Goal: Task Accomplishment & Management: Use online tool/utility

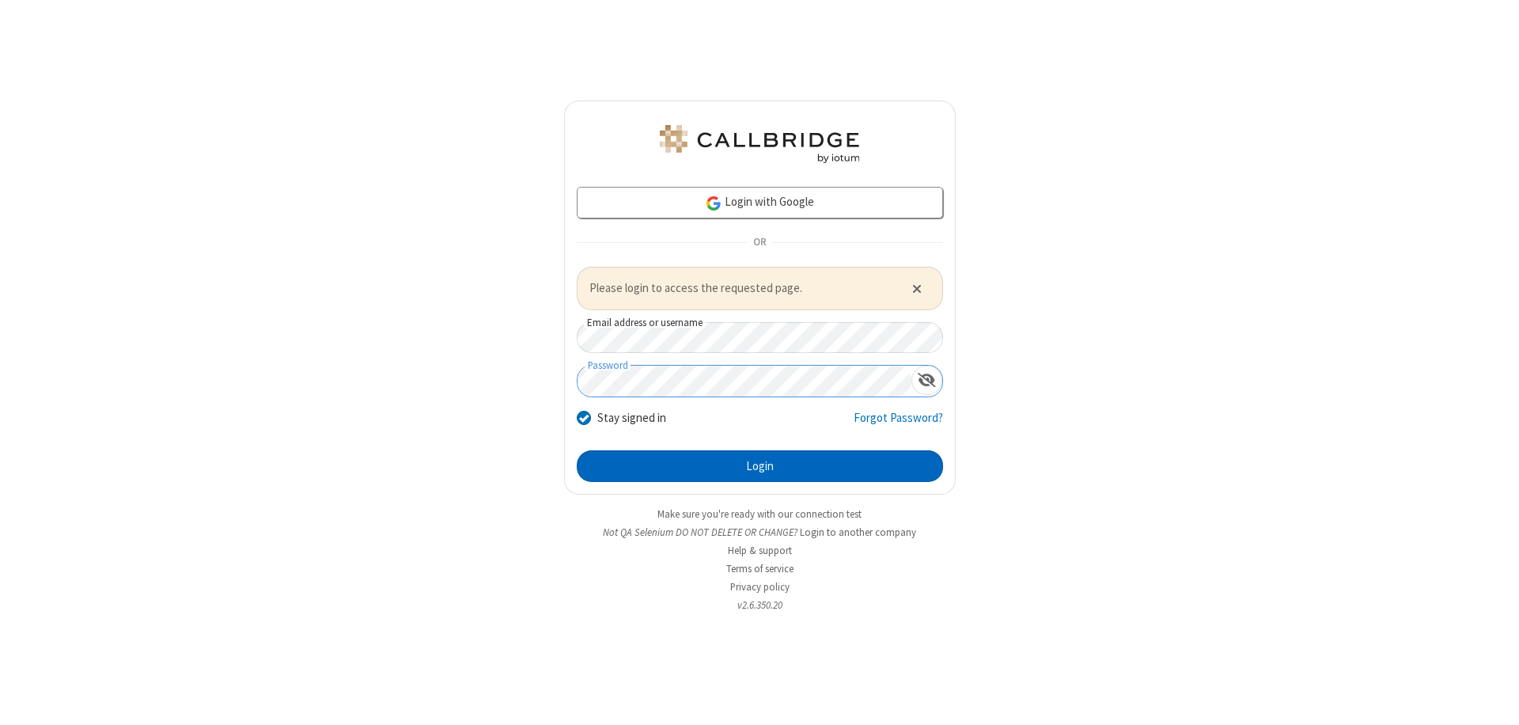
click at [760, 465] on button "Login" at bounding box center [760, 466] width 366 height 32
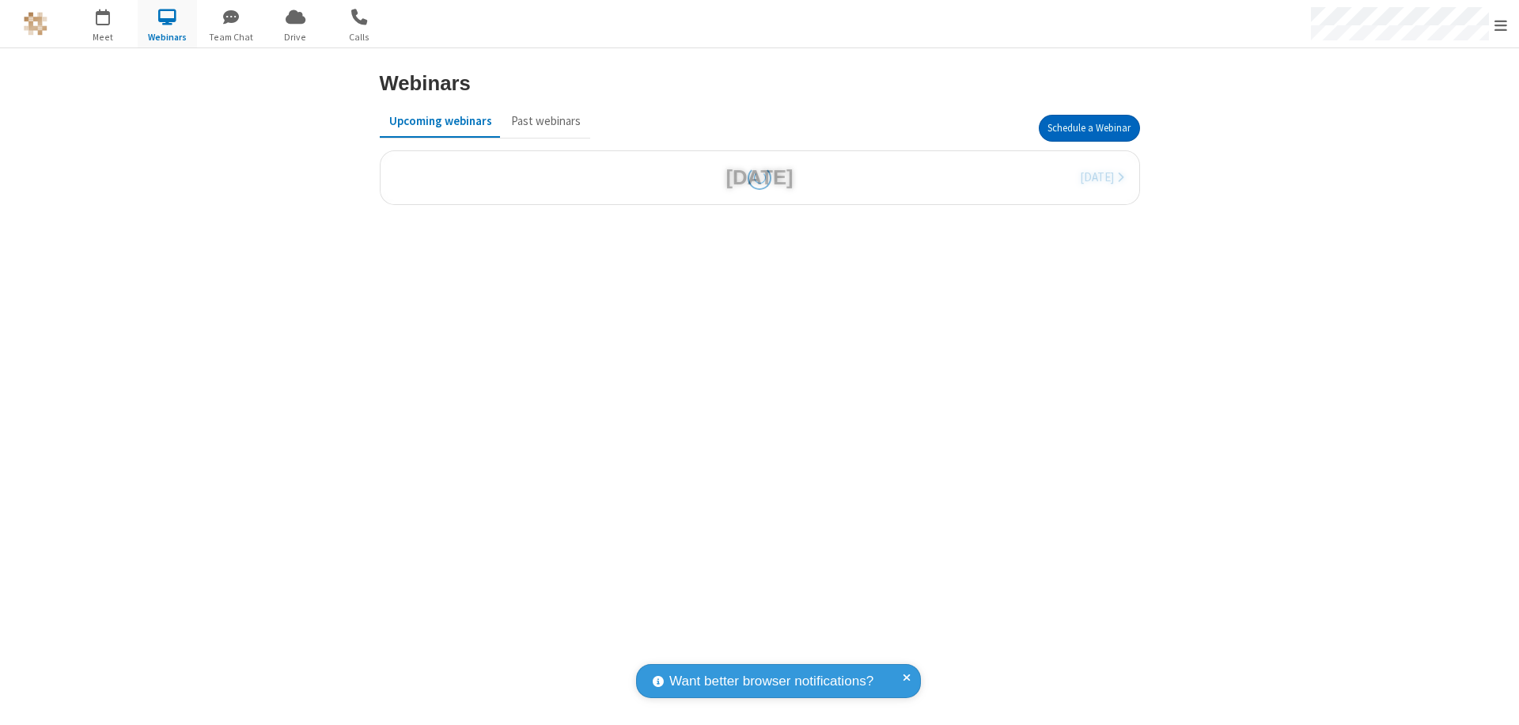
click at [1083, 128] on button "Schedule a Webinar" at bounding box center [1089, 128] width 101 height 27
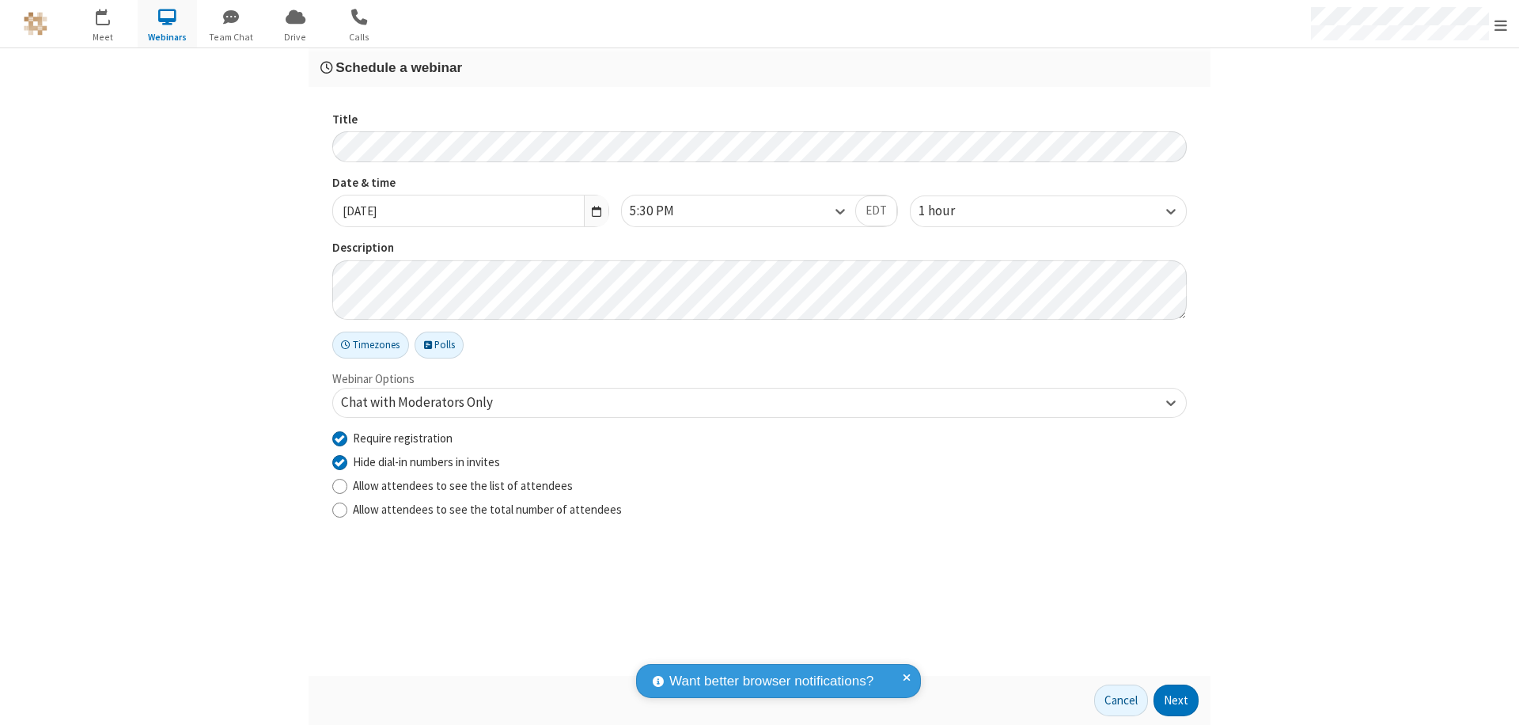
click at [339, 438] on input "Require registration" at bounding box center [339, 438] width 15 height 17
checkbox input "false"
click at [1177, 700] on button "Next" at bounding box center [1176, 700] width 45 height 32
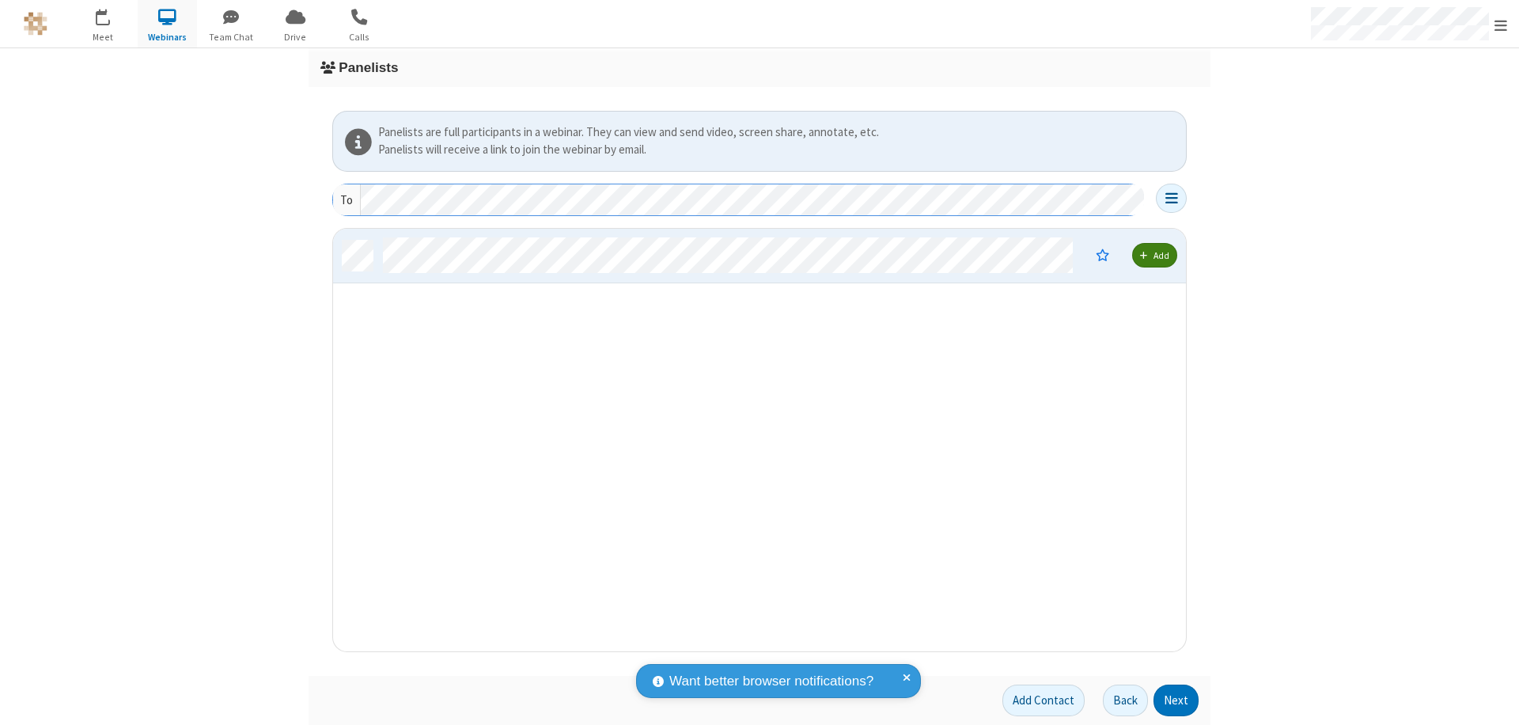
scroll to position [411, 841]
click at [1177, 700] on button "Next" at bounding box center [1176, 700] width 45 height 32
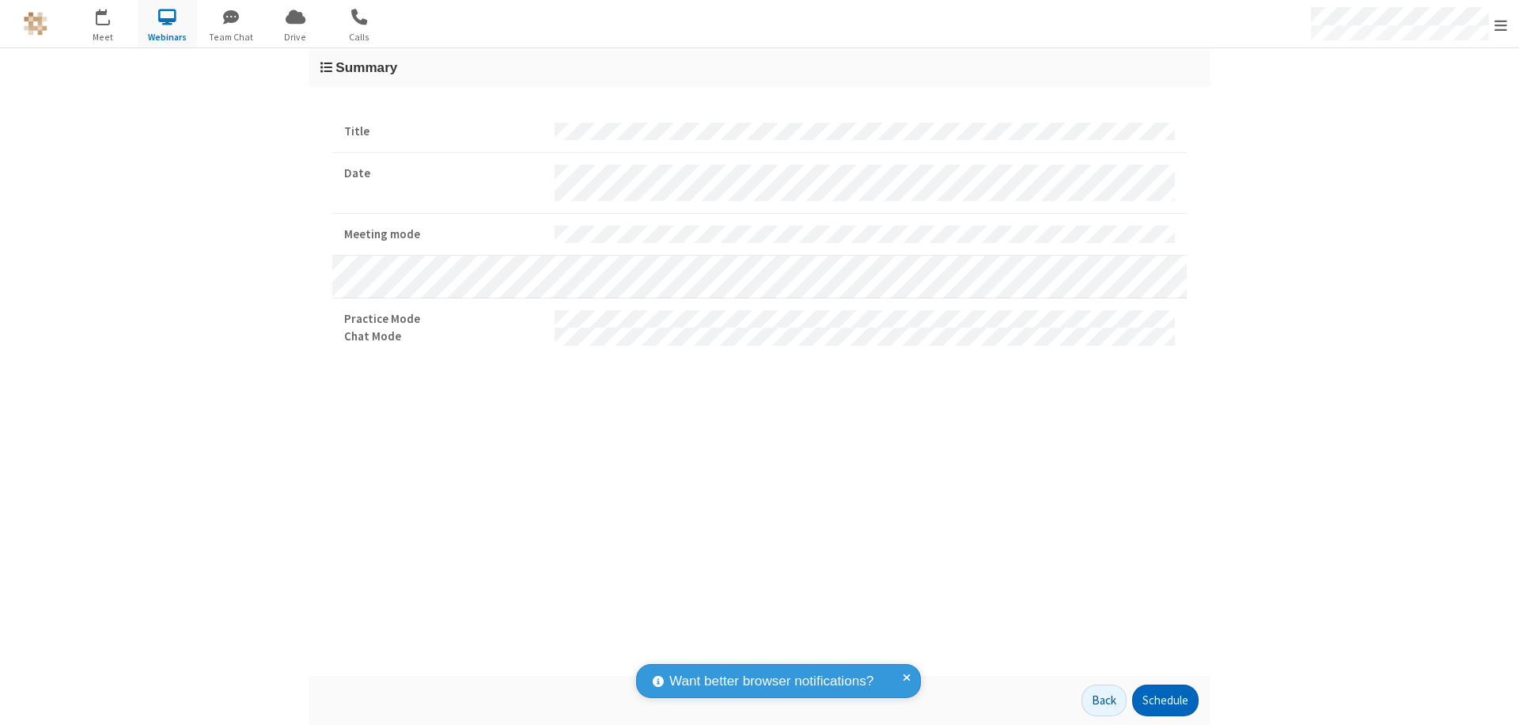
click at [1165, 700] on button "Schedule" at bounding box center [1165, 700] width 66 height 32
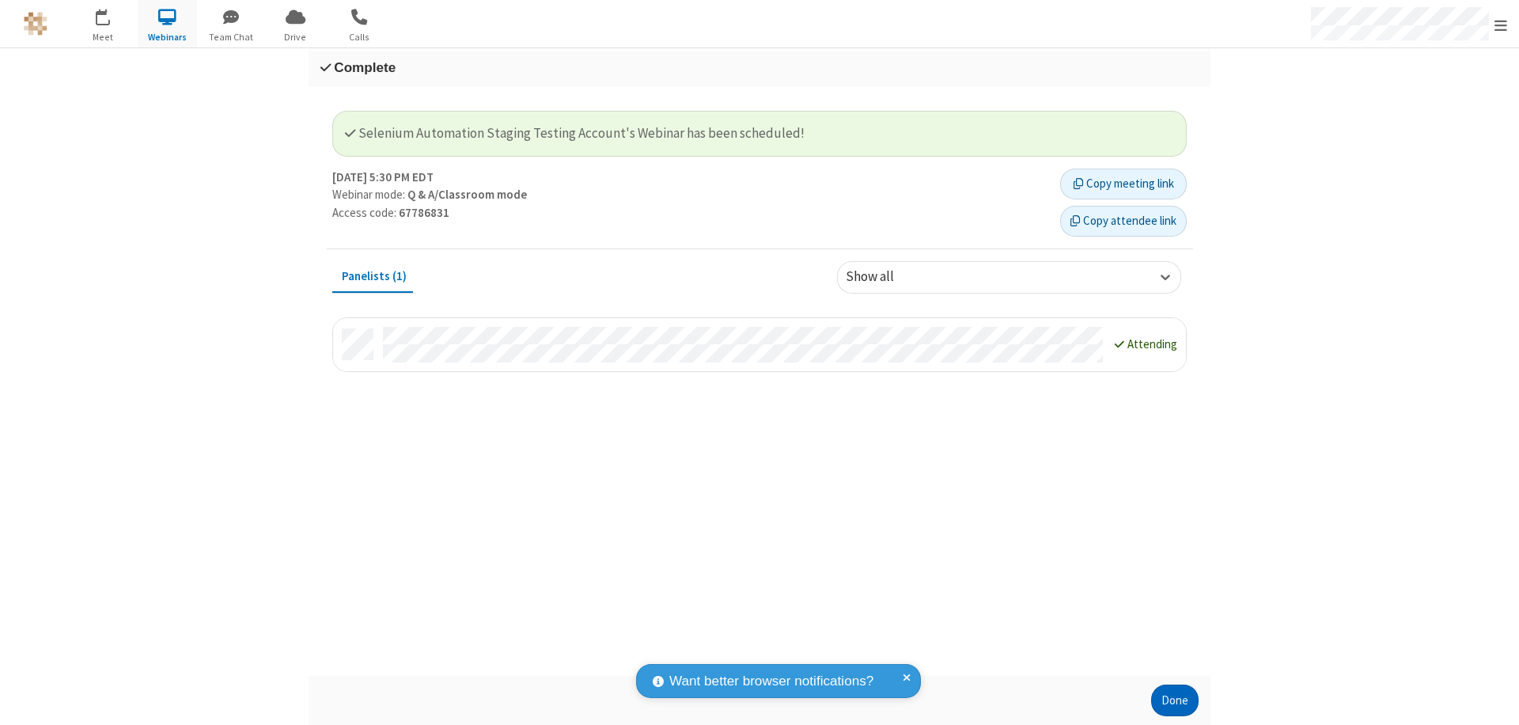
click at [1175, 700] on button "Done" at bounding box center [1174, 700] width 47 height 32
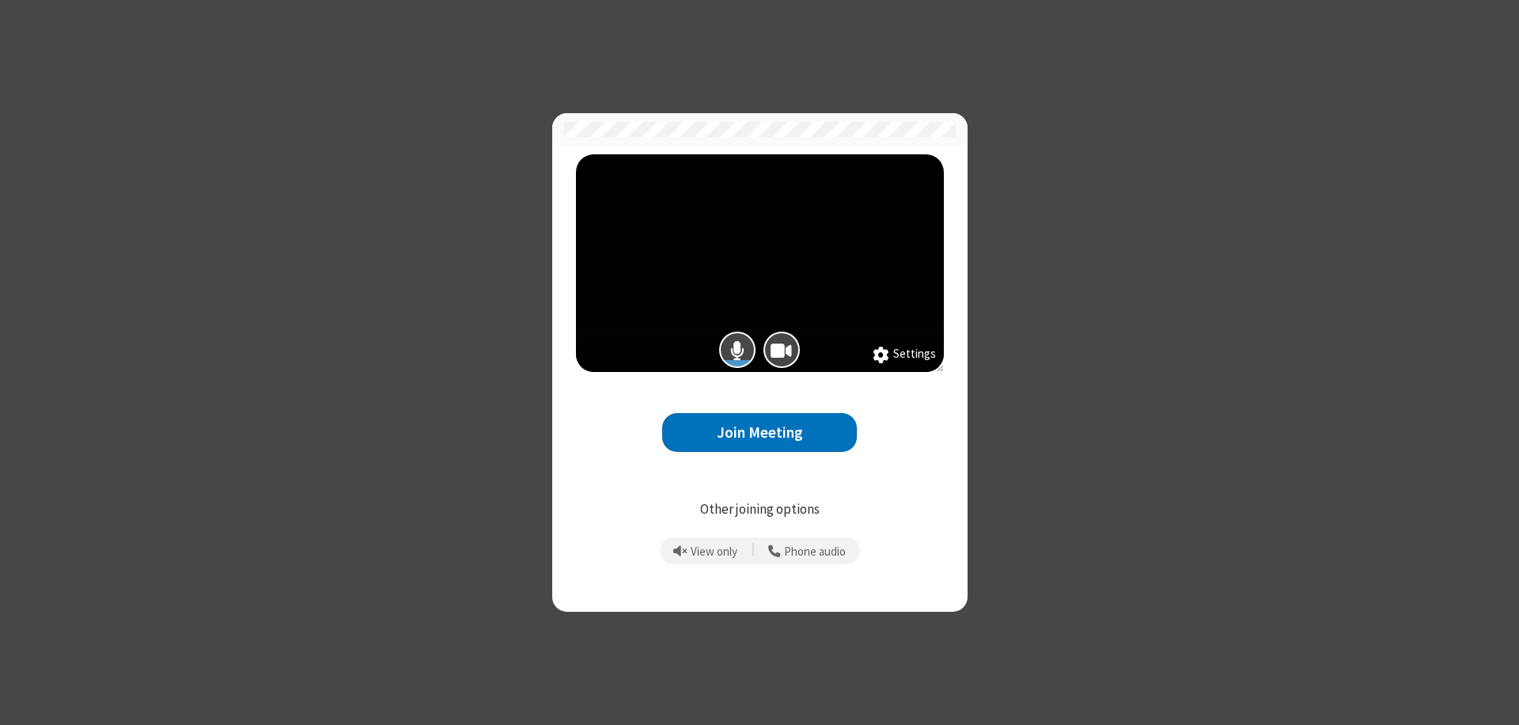
click at [760, 432] on button "Join Meeting" at bounding box center [759, 432] width 195 height 39
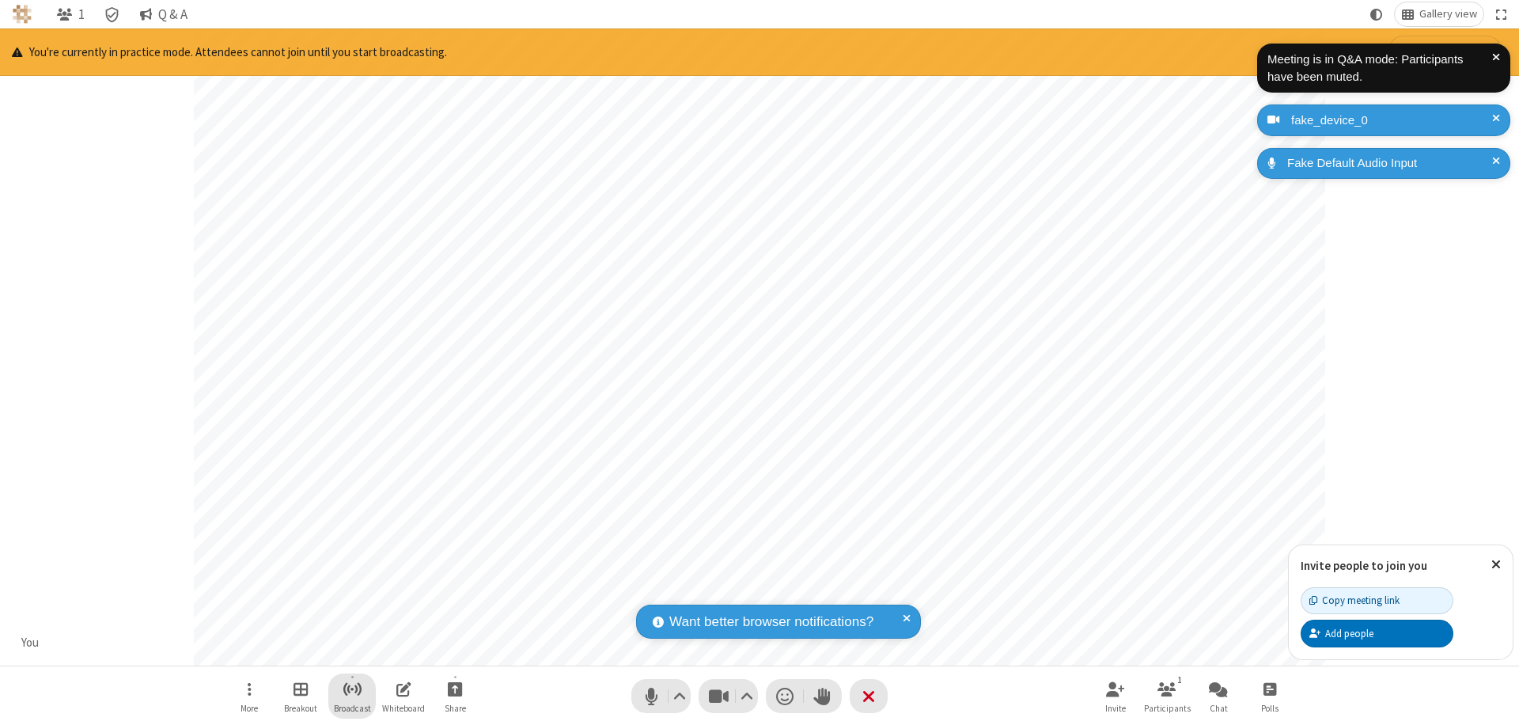
click at [351, 688] on span "Start broadcast" at bounding box center [353, 689] width 20 height 20
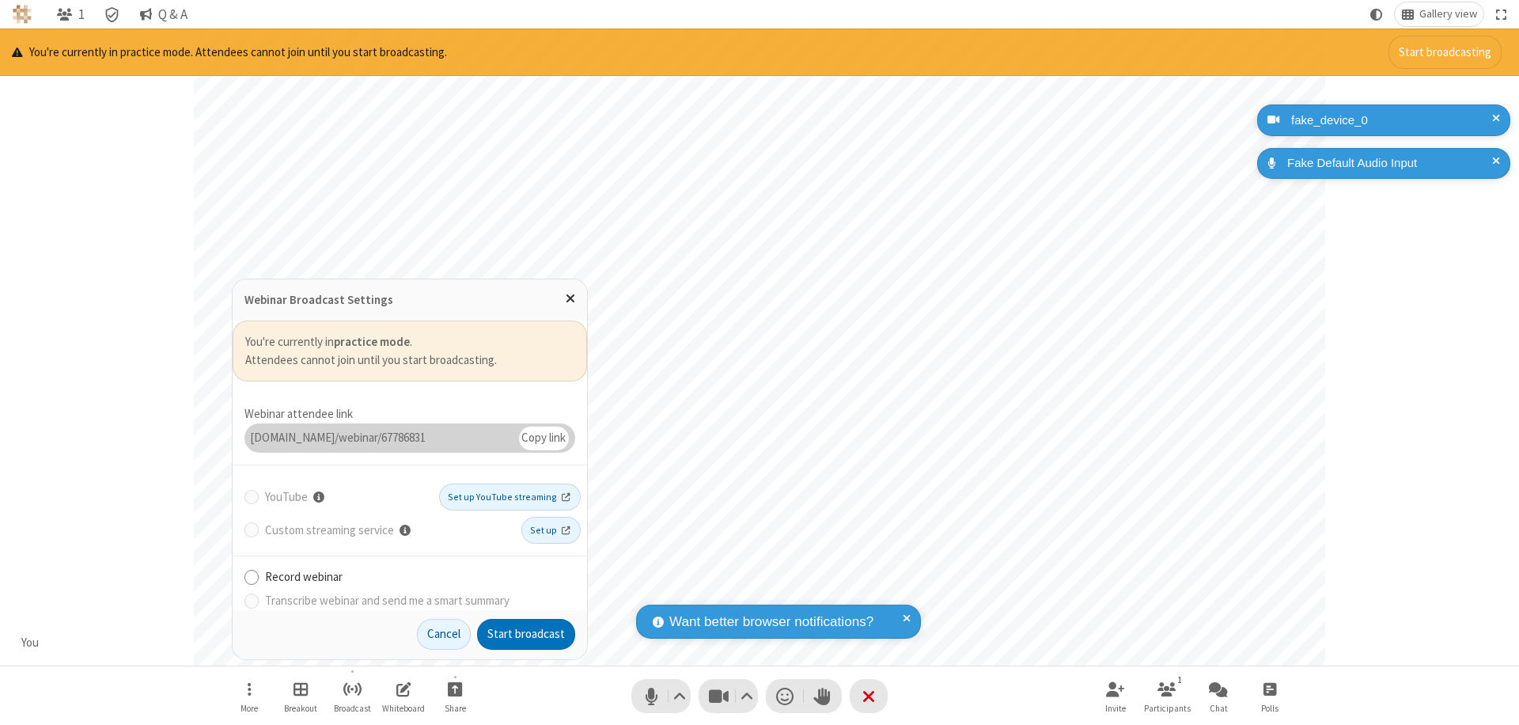
click at [526, 634] on button "Start broadcast" at bounding box center [526, 635] width 98 height 32
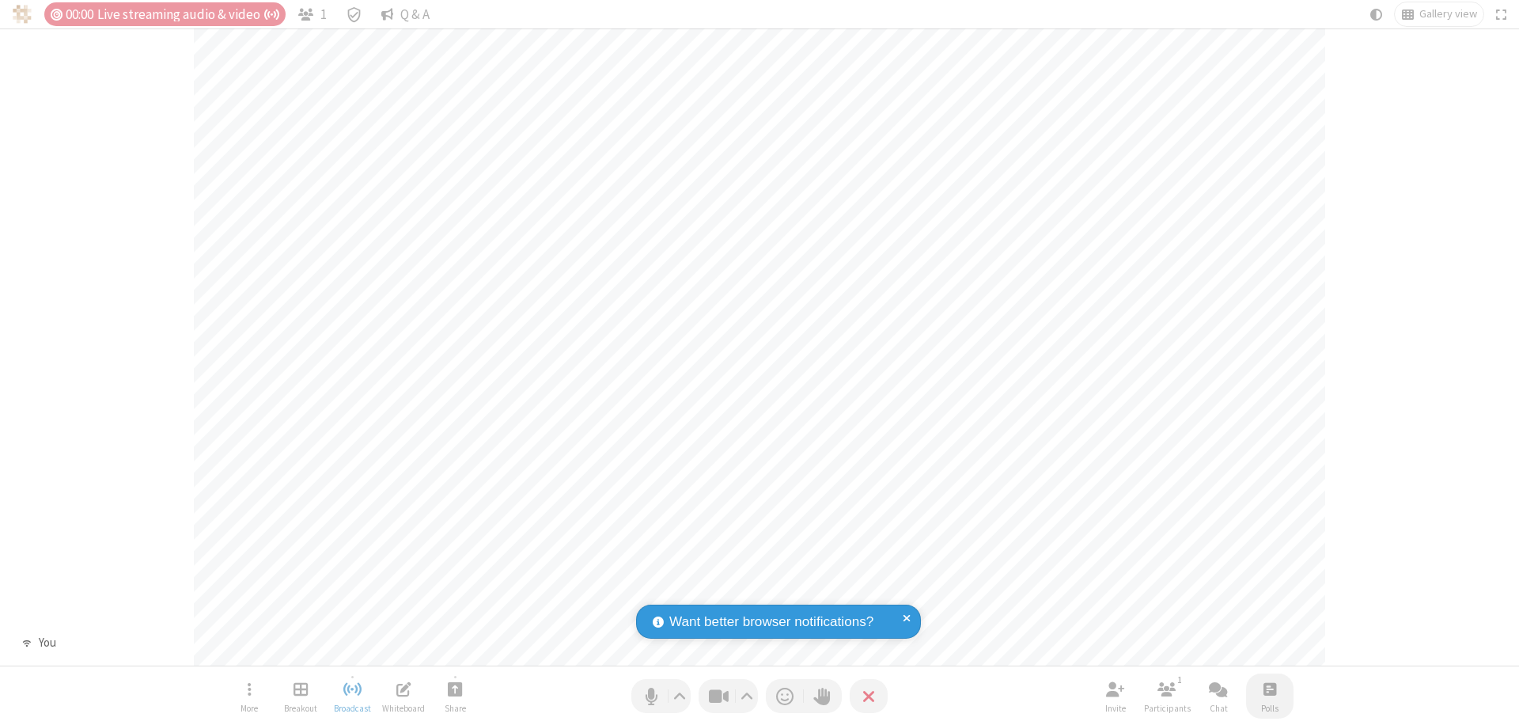
click at [1269, 688] on span "Open poll" at bounding box center [1270, 689] width 13 height 20
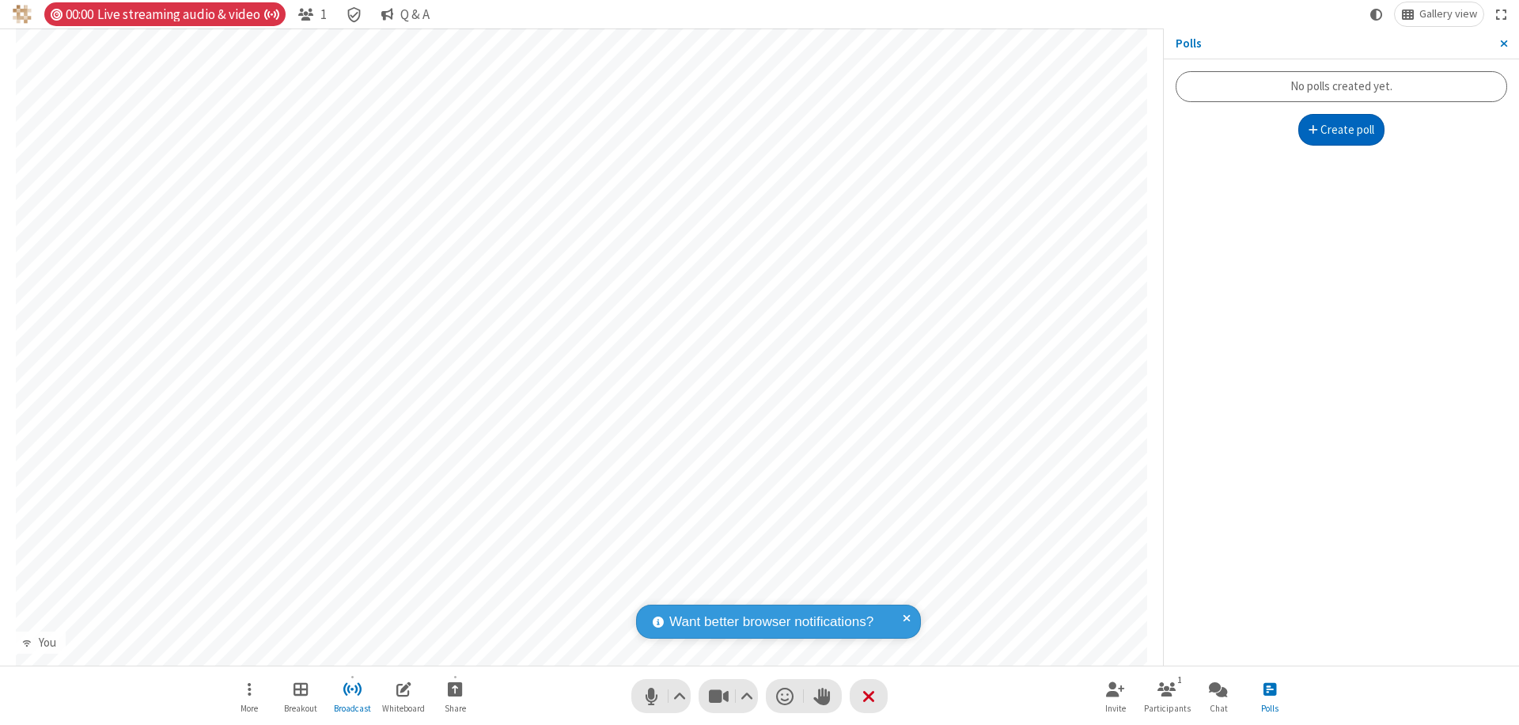
click at [1341, 130] on button "Create poll" at bounding box center [1342, 130] width 87 height 32
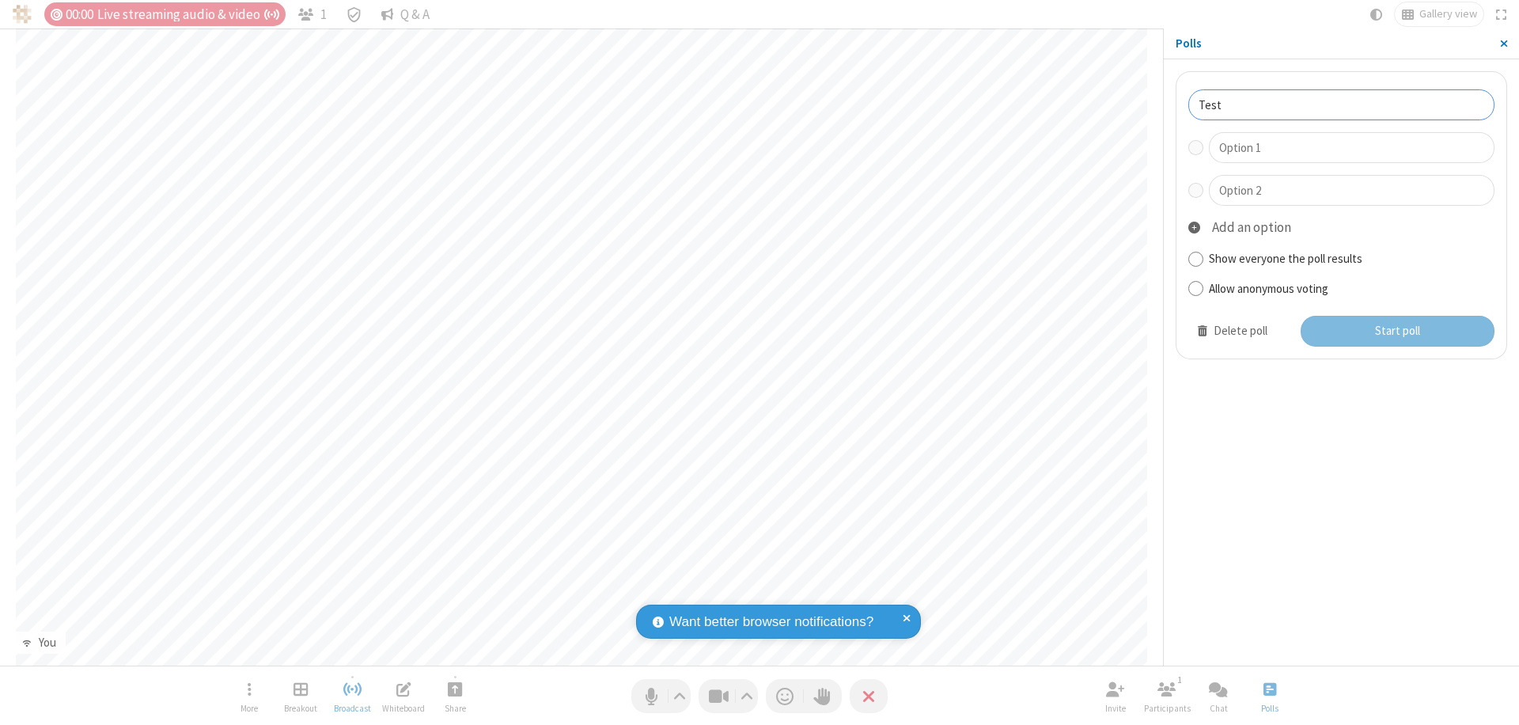
type input "Test"
type input "Yes"
type input "No"
click at [1397, 331] on button "Start poll" at bounding box center [1398, 332] width 195 height 32
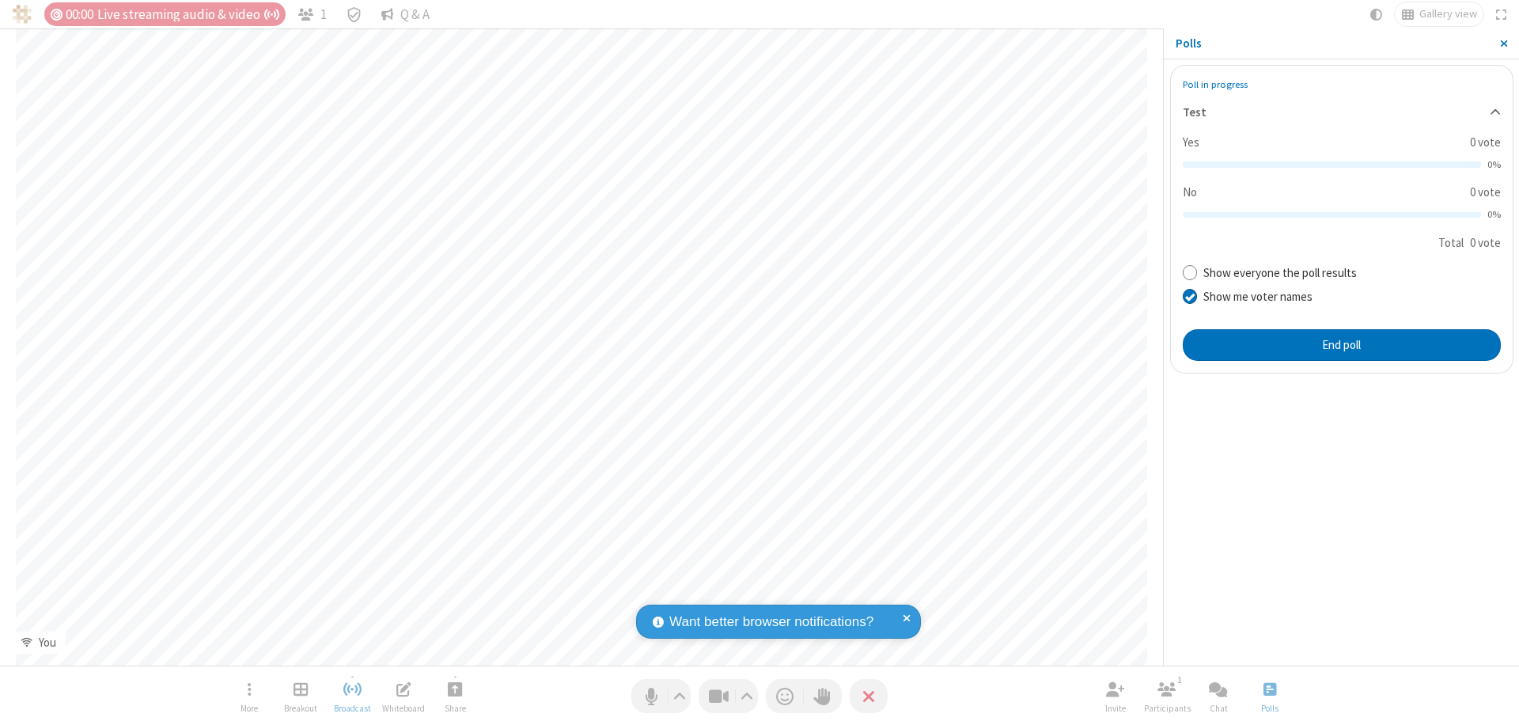
click at [1504, 44] on span "Close sidebar" at bounding box center [1504, 43] width 8 height 13
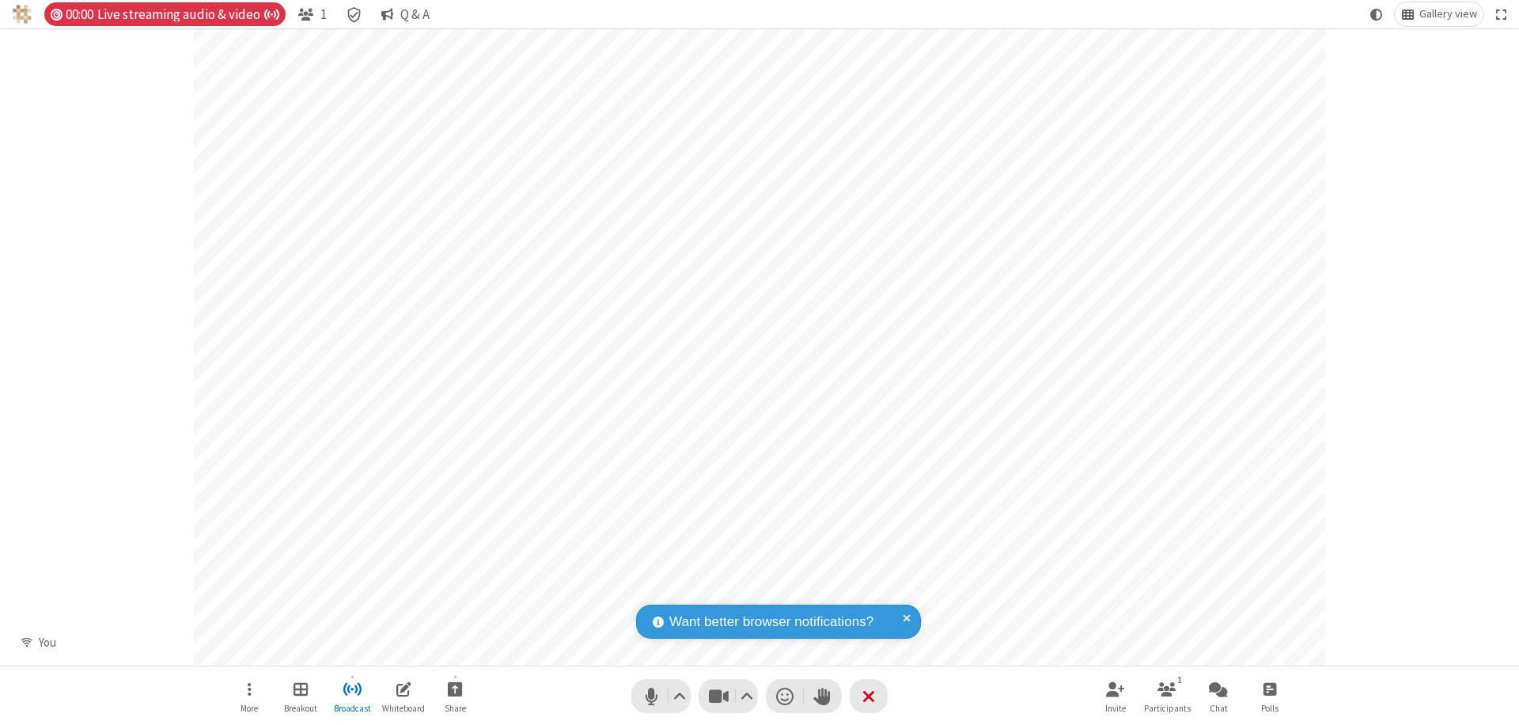
click at [1269, 688] on span "Open poll" at bounding box center [1270, 689] width 13 height 20
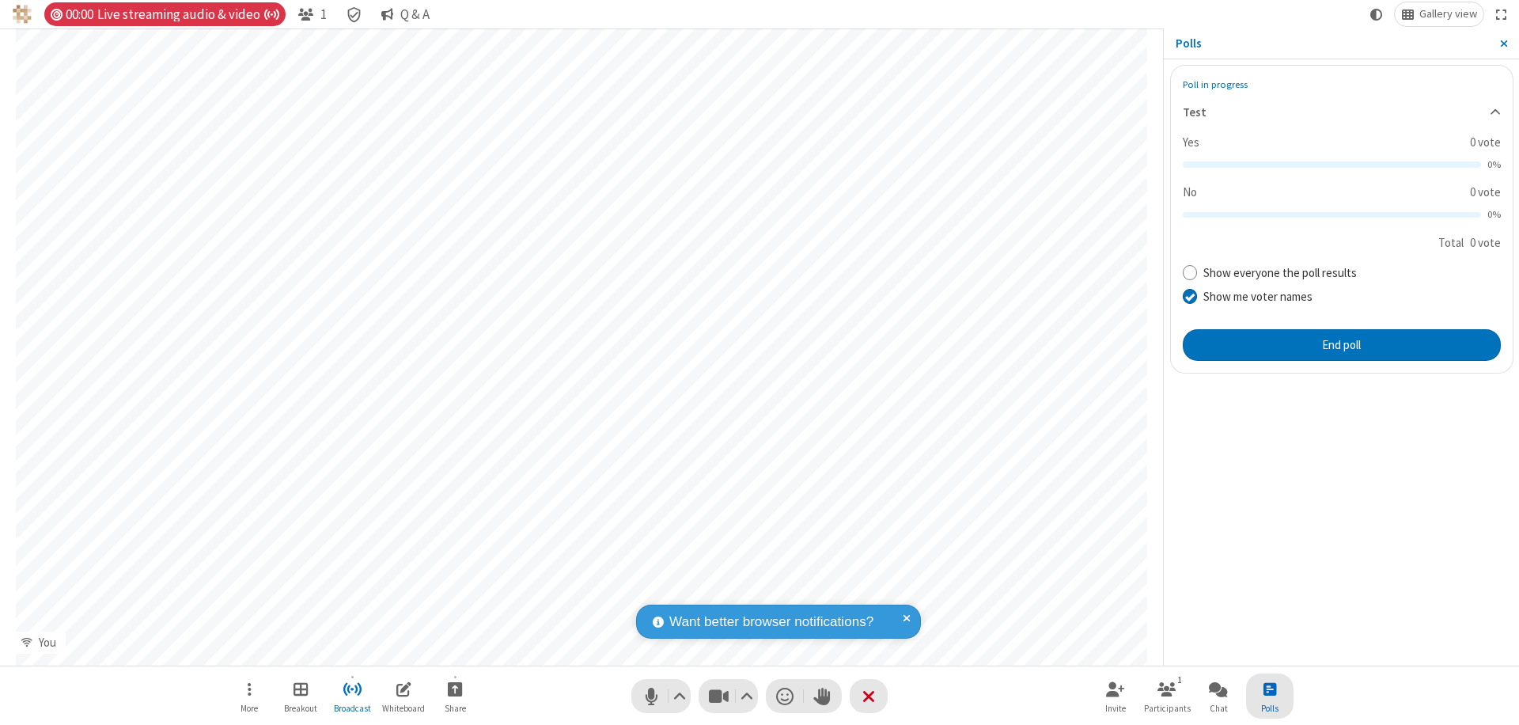
click at [1341, 344] on button "End poll" at bounding box center [1342, 345] width 318 height 32
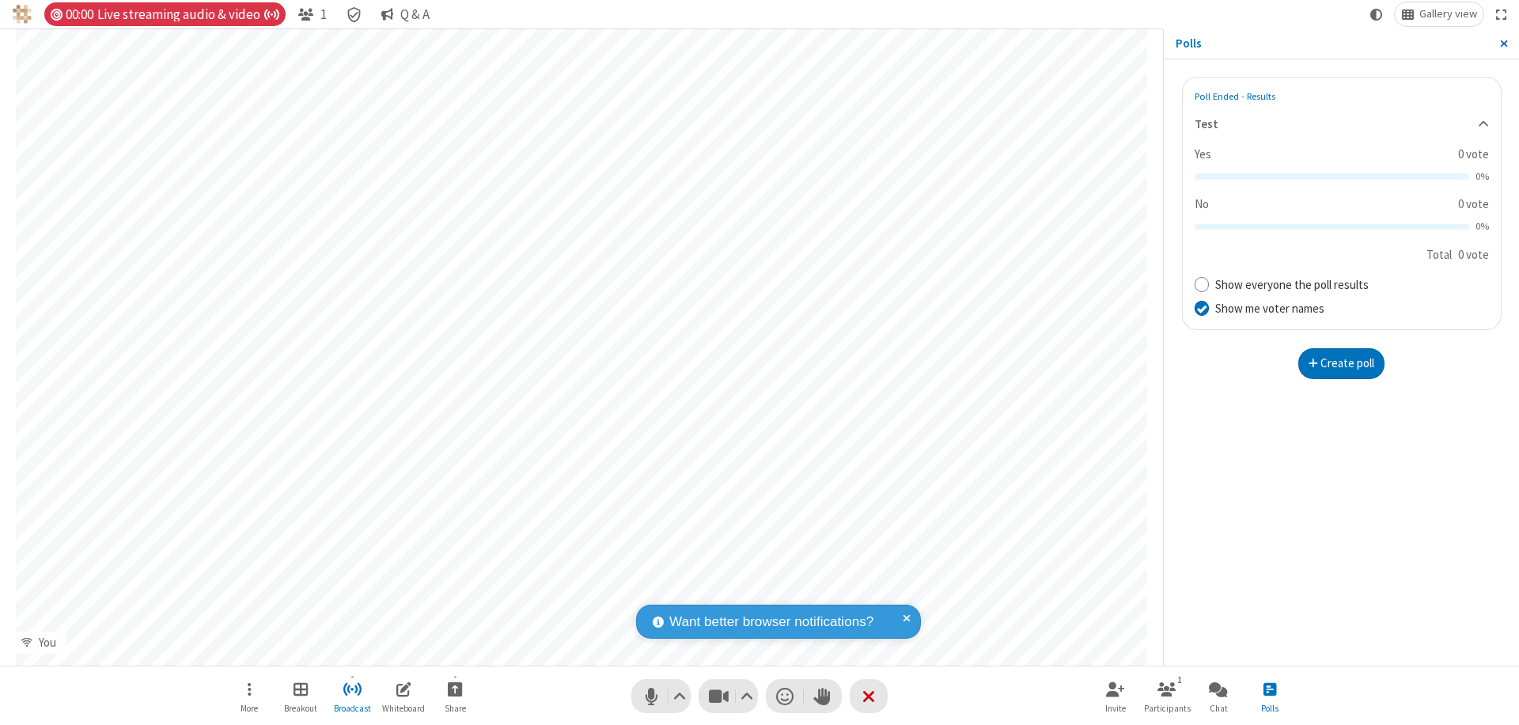
click at [1504, 44] on span "Close sidebar" at bounding box center [1504, 43] width 8 height 13
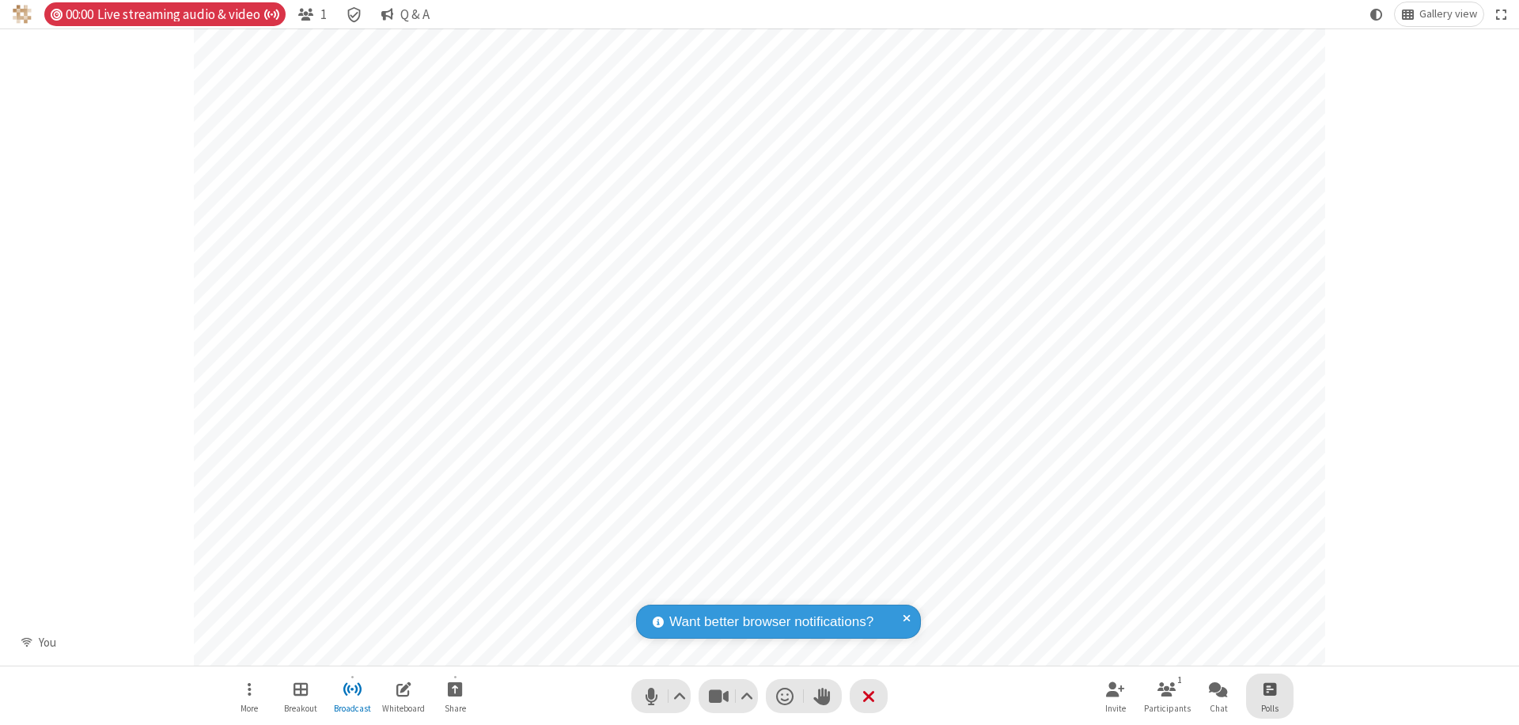
click at [1269, 688] on span "Open poll" at bounding box center [1270, 689] width 13 height 20
